Goal: Information Seeking & Learning: Find specific fact

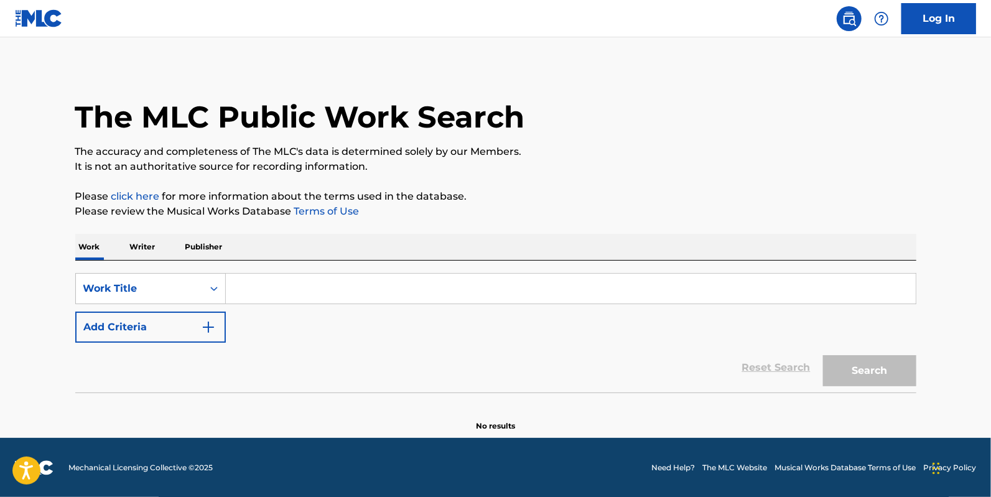
click at [286, 284] on input "Search Form" at bounding box center [571, 289] width 690 height 30
paste input "SUNRISE"
type input "SUNRISE"
click at [149, 333] on button "Add Criteria" at bounding box center [150, 327] width 151 height 31
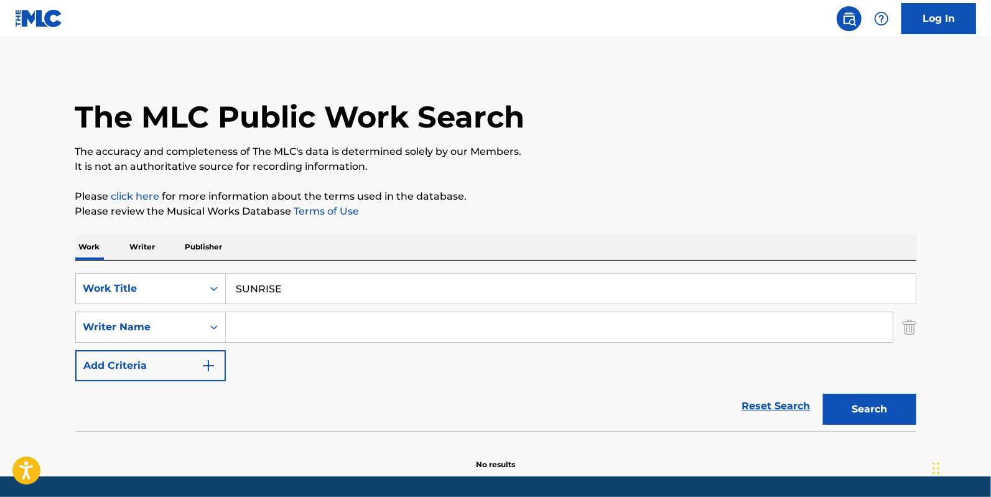
click at [279, 327] on input "Search Form" at bounding box center [559, 327] width 667 height 30
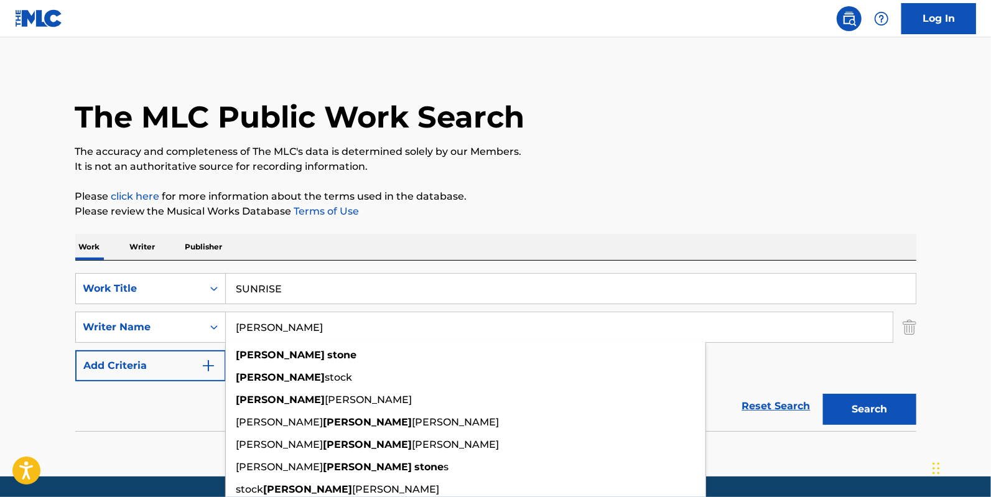
type input "[PERSON_NAME]"
click at [823, 394] on button "Search" at bounding box center [869, 409] width 93 height 31
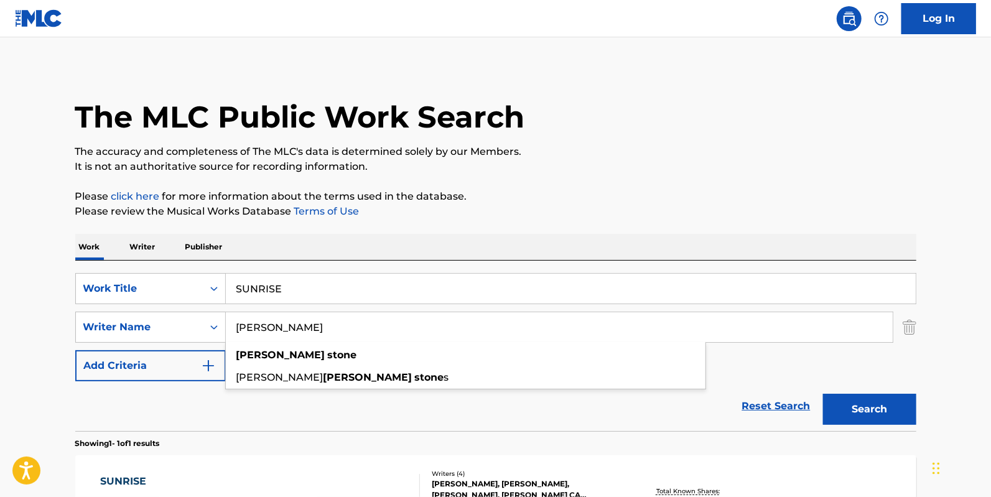
click at [433, 330] on input "[PERSON_NAME]" at bounding box center [559, 327] width 667 height 30
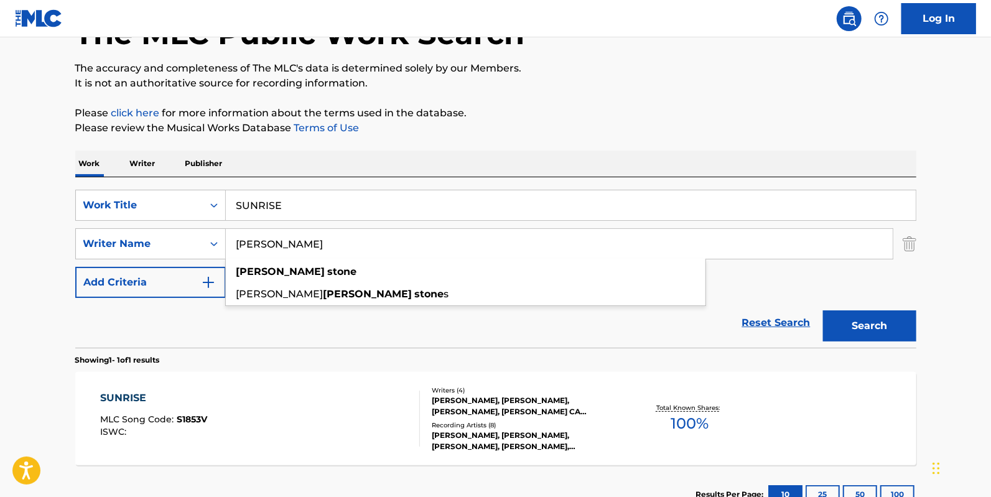
scroll to position [83, 0]
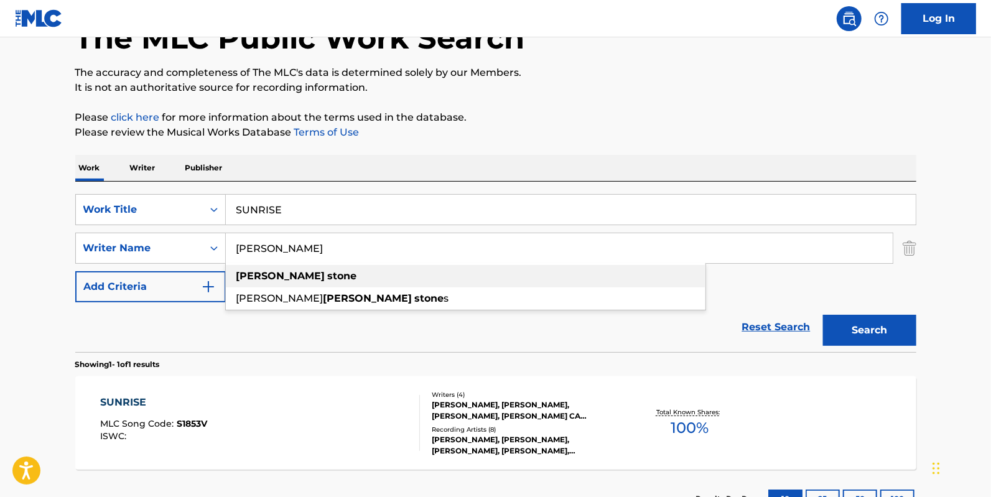
click at [255, 280] on strong "[PERSON_NAME]" at bounding box center [280, 276] width 89 height 12
click at [874, 340] on button "Search" at bounding box center [869, 330] width 93 height 31
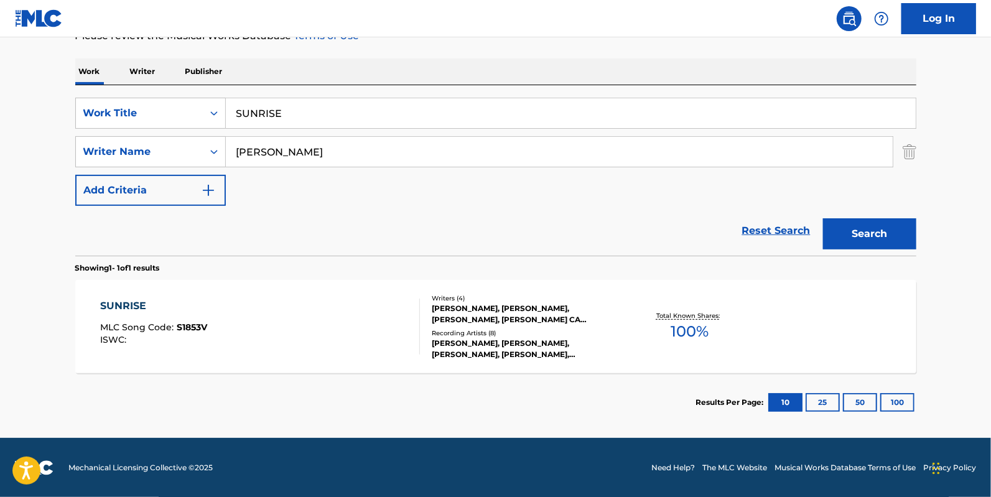
click at [124, 301] on div "SUNRISE" at bounding box center [153, 306] width 107 height 15
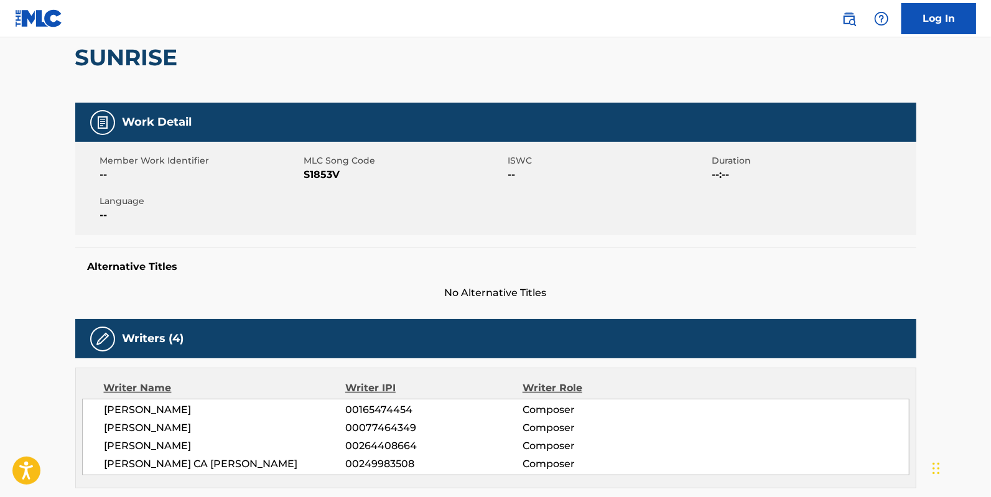
scroll to position [117, 0]
